Goal: Task Accomplishment & Management: Manage account settings

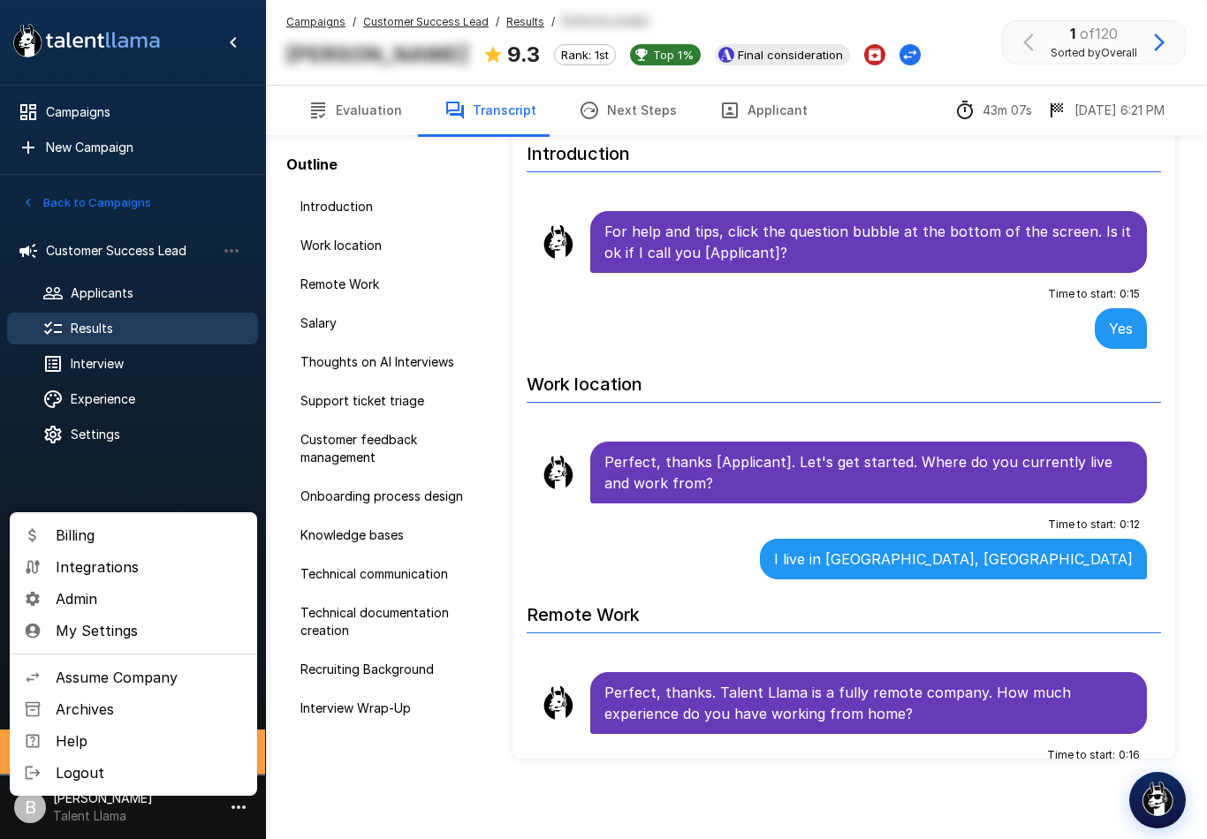
scroll to position [517, 0]
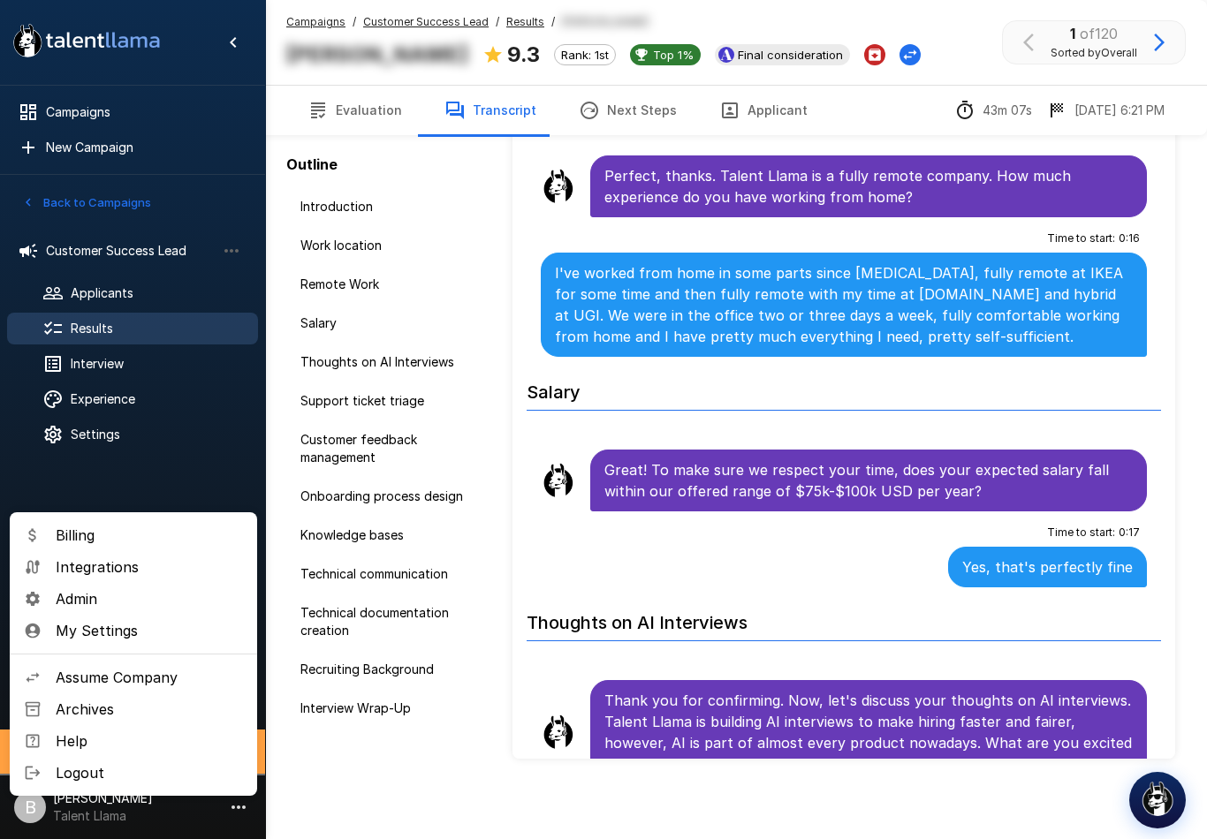
click at [152, 676] on span "Assume Company" at bounding box center [149, 677] width 187 height 21
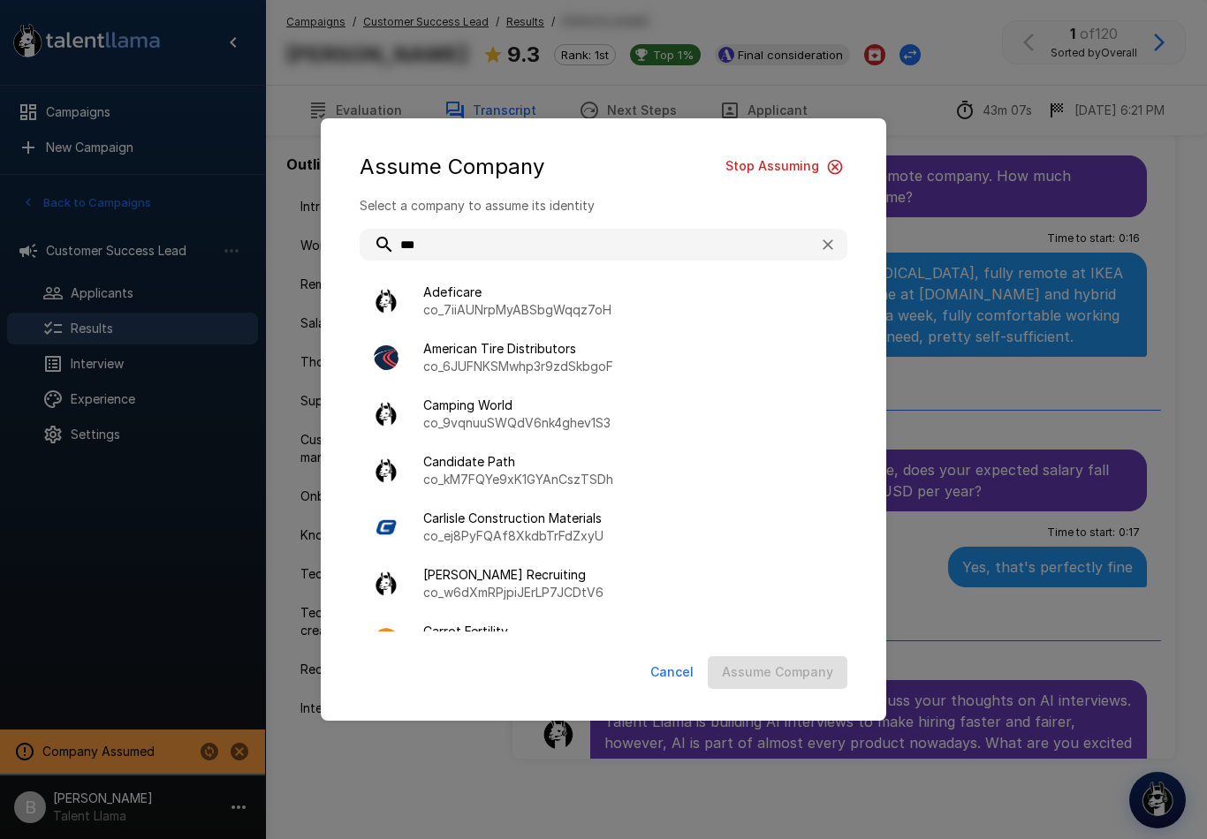
type input "****"
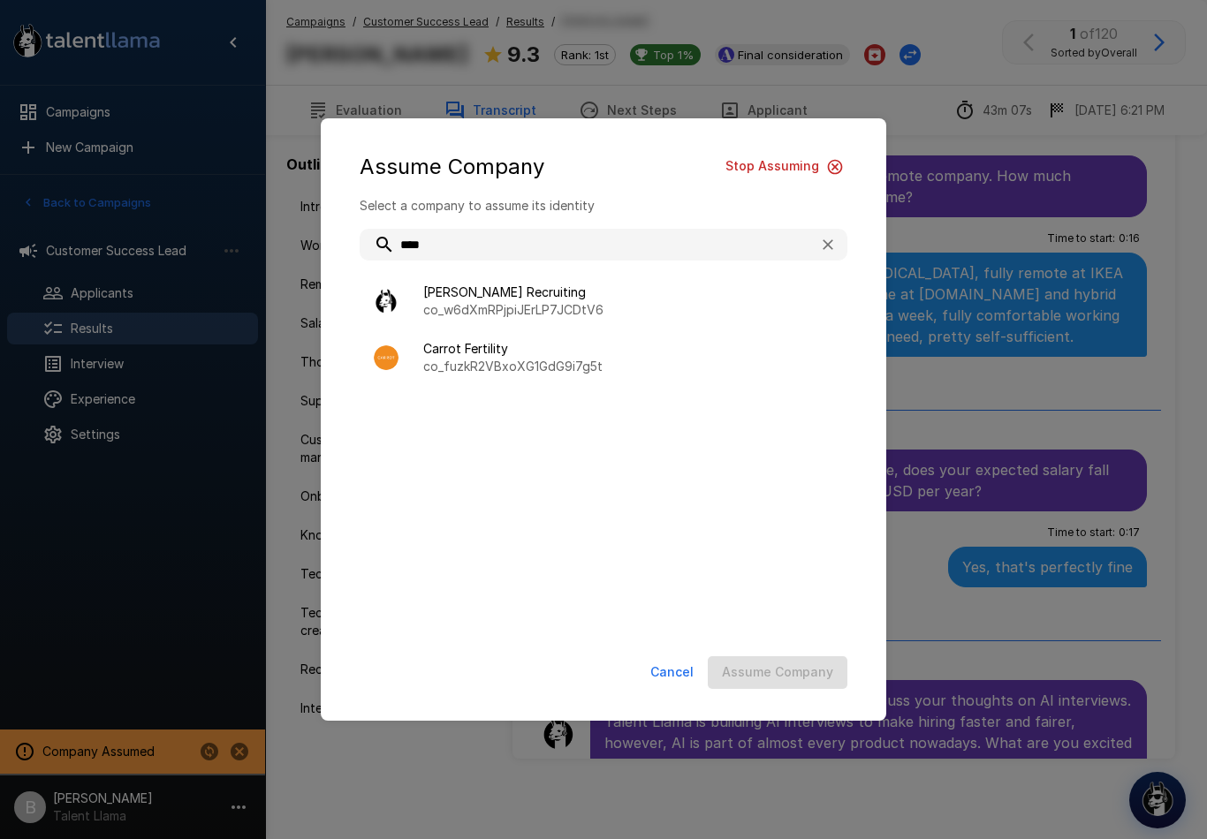
click at [528, 358] on span "Carrot Fertility" at bounding box center [628, 349] width 410 height 18
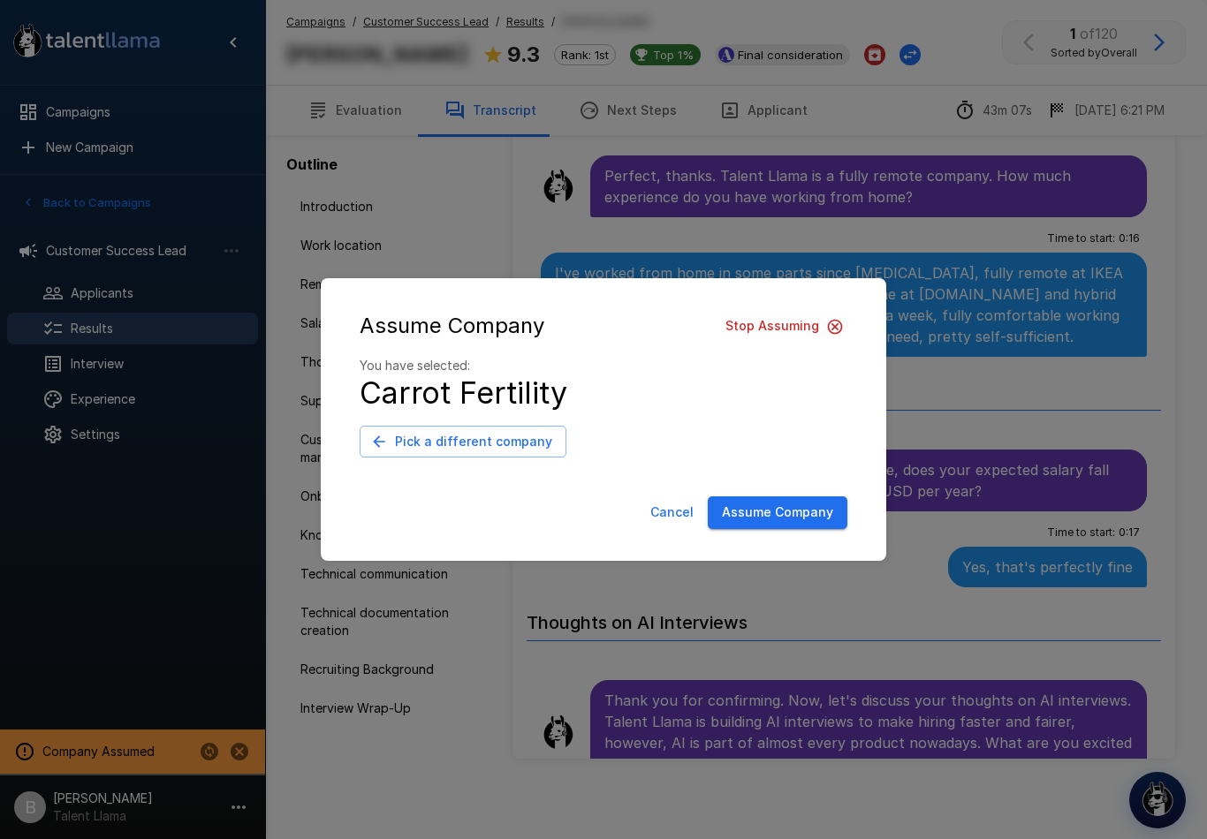
click at [798, 514] on button "Assume Company" at bounding box center [778, 513] width 140 height 33
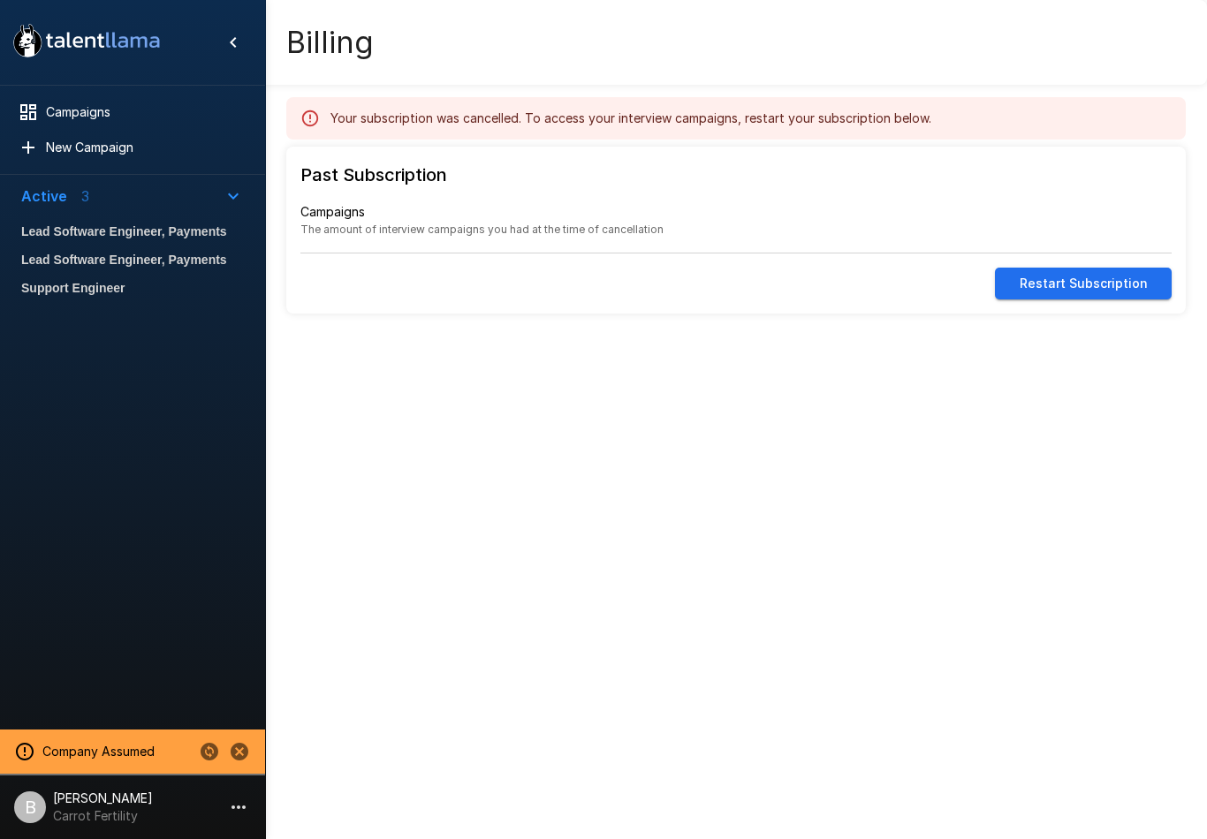
click at [141, 224] on span "Lead Software Engineer, Payments" at bounding box center [132, 231] width 223 height 21
click at [115, 102] on div "Campaigns" at bounding box center [132, 112] width 251 height 32
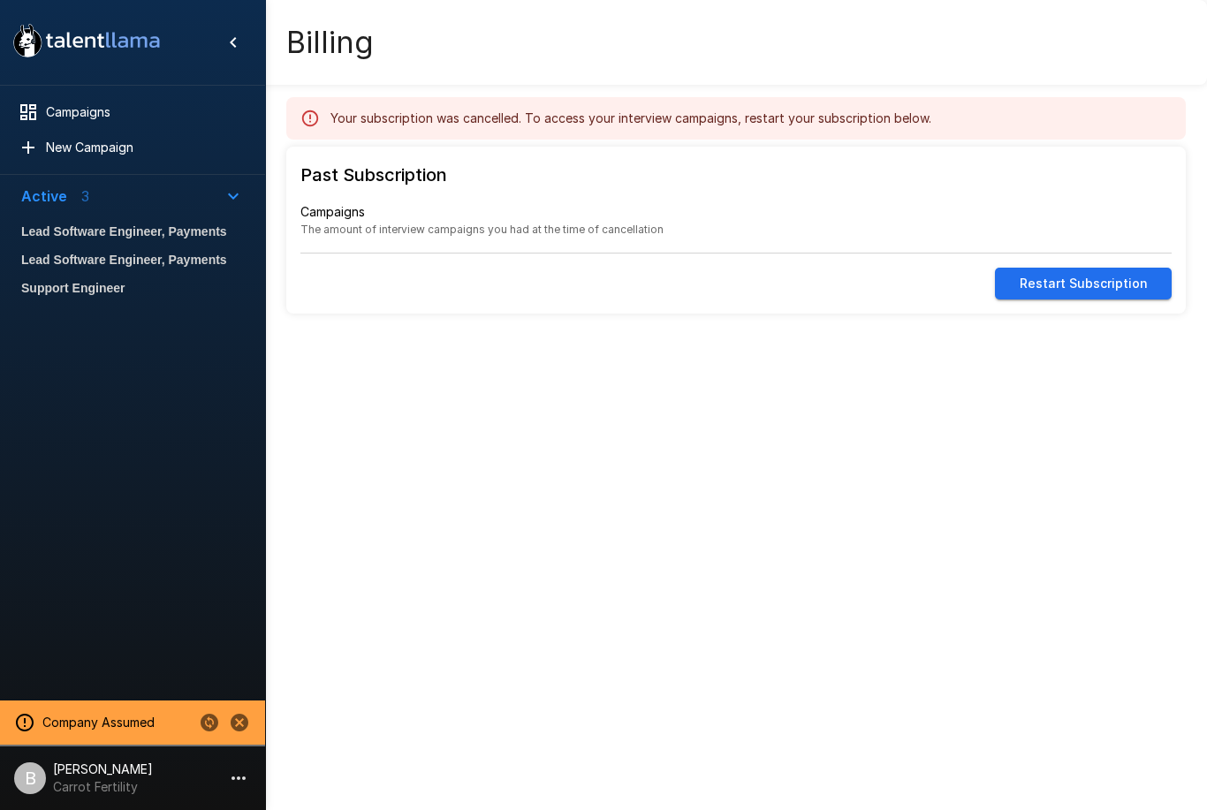
click at [204, 717] on icon "Change to another company" at bounding box center [210, 723] width 18 height 18
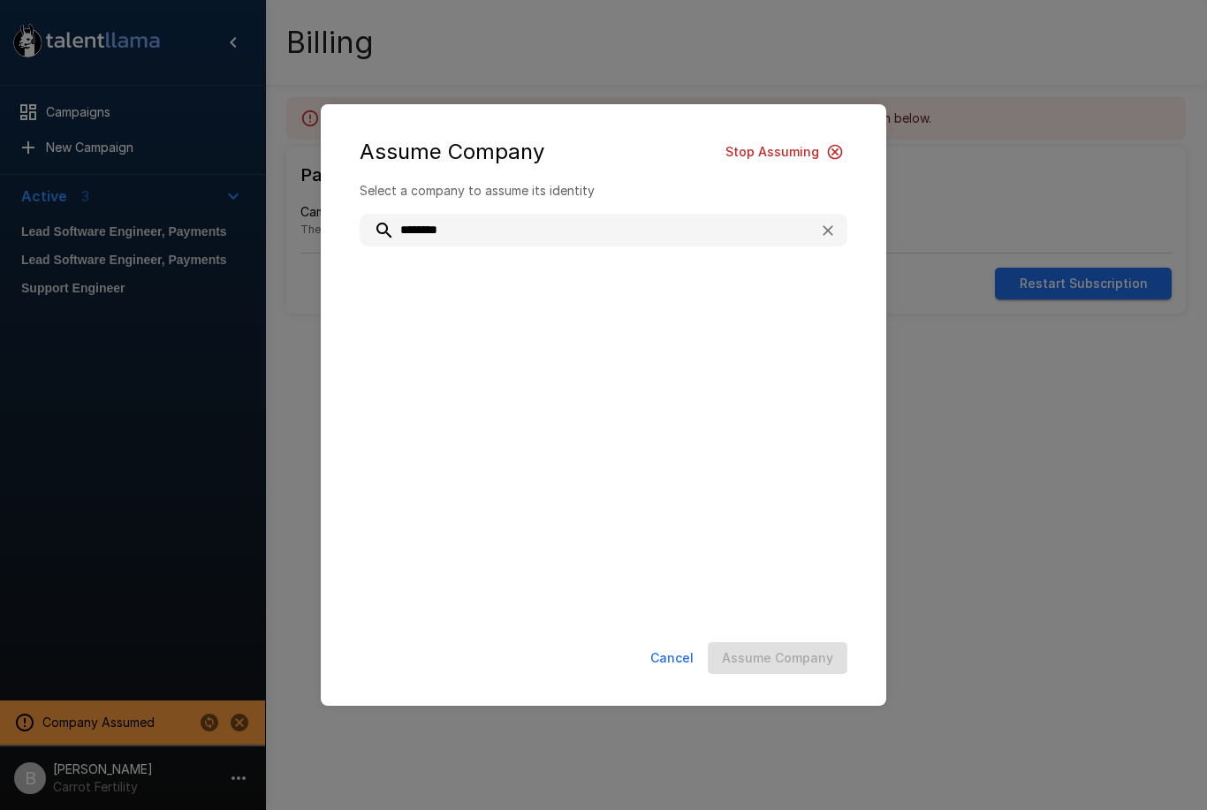
type input "*********"
click at [564, 280] on span "Talent Llama" at bounding box center [628, 278] width 410 height 18
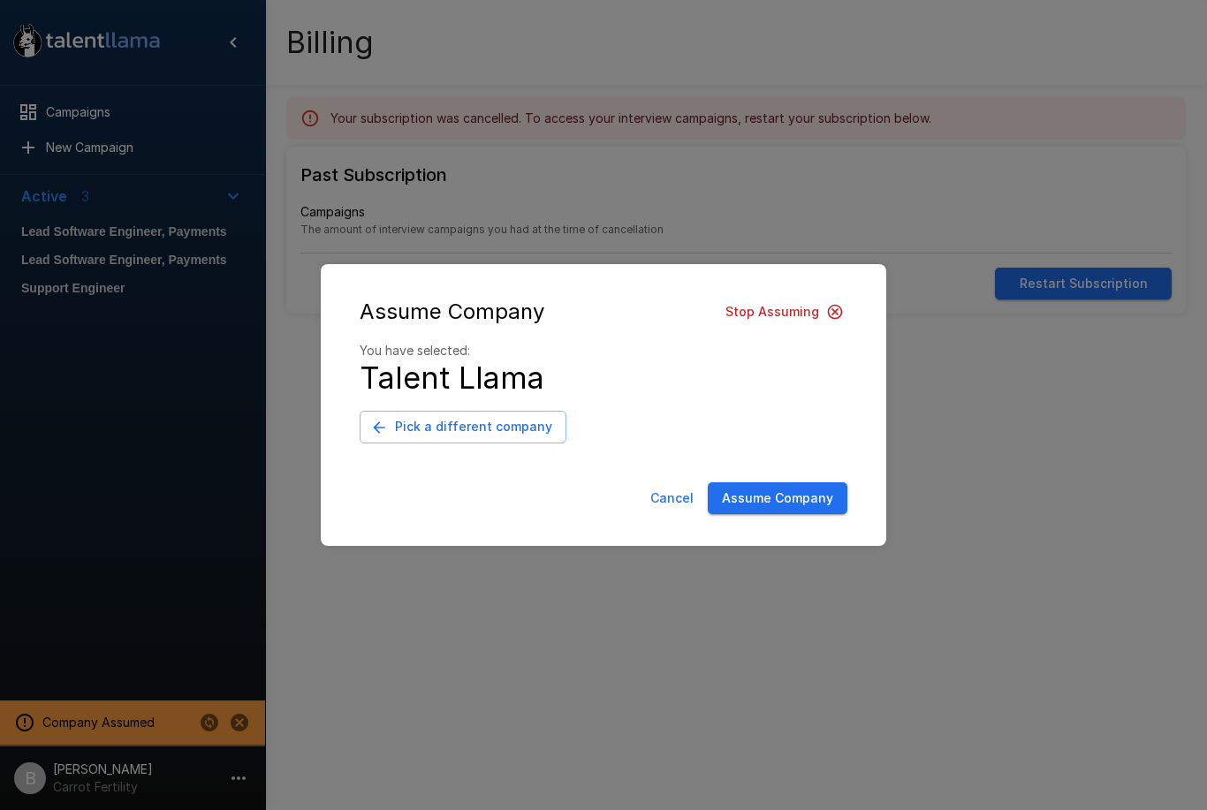
click at [788, 512] on button "Assume Company" at bounding box center [778, 498] width 140 height 33
